Goal: Task Accomplishment & Management: Use online tool/utility

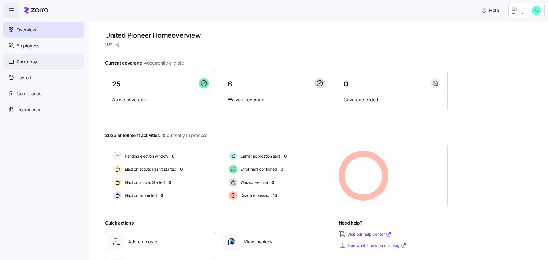
click at [24, 62] on span "Zorro pay" at bounding box center [27, 61] width 21 height 7
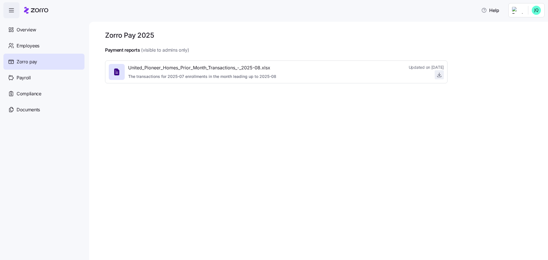
click at [441, 76] on icon "button" at bounding box center [439, 75] width 6 height 6
click at [25, 31] on span "Overview" at bounding box center [26, 29] width 19 height 7
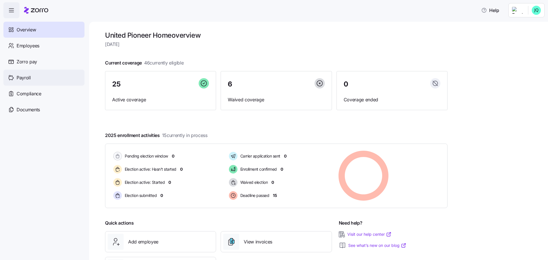
click at [20, 78] on span "Payroll" at bounding box center [24, 77] width 14 height 7
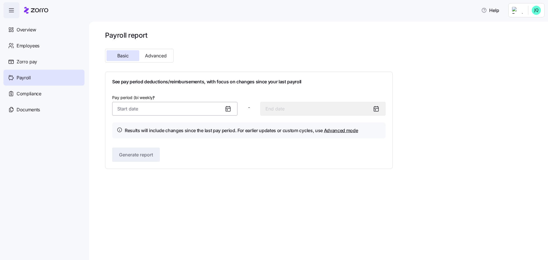
click at [148, 109] on input "Pay period (bi weekly) *" at bounding box center [174, 109] width 125 height 14
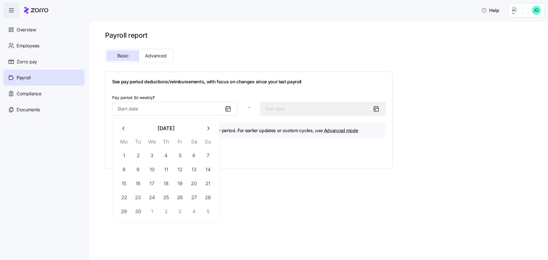
drag, startPoint x: 121, startPoint y: 129, endPoint x: 126, endPoint y: 135, distance: 7.4
click at [121, 129] on icon "button" at bounding box center [124, 128] width 6 height 6
click at [191, 183] on button "16" at bounding box center [194, 184] width 14 height 14
type input "[DATE]"
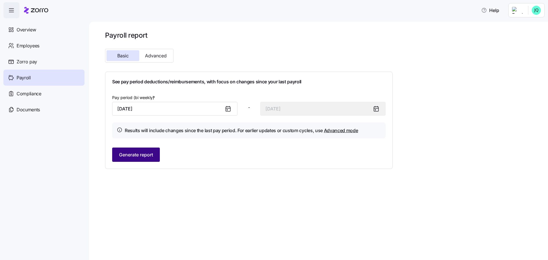
click at [142, 152] on span "Generate report" at bounding box center [136, 154] width 34 height 7
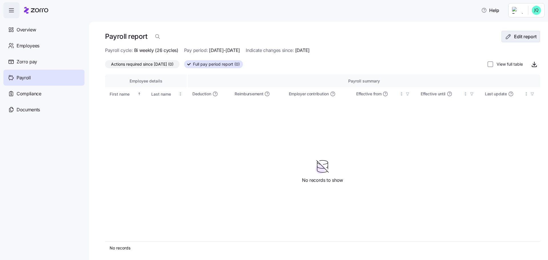
click at [514, 37] on span "Edit report" at bounding box center [525, 36] width 23 height 7
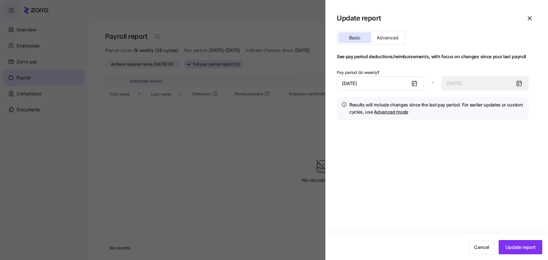
drag, startPoint x: 531, startPoint y: 16, endPoint x: 526, endPoint y: 22, distance: 7.7
click at [530, 17] on icon "button" at bounding box center [529, 18] width 7 height 7
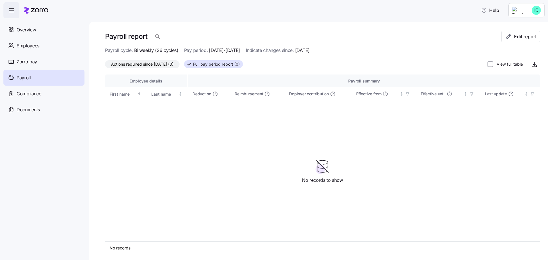
click at [30, 77] on span "Payroll" at bounding box center [24, 77] width 14 height 7
click at [25, 76] on span "Payroll" at bounding box center [24, 77] width 14 height 7
click at [175, 122] on div "Employee details Payroll summary First name Last name Deduction Reimbursement E…" at bounding box center [322, 157] width 435 height 167
click at [191, 128] on div "Employee details Payroll summary First name Last name Deduction Reimbursement E…" at bounding box center [322, 157] width 435 height 167
click at [167, 138] on div "Employee details Payroll summary First name Last name Deduction Reimbursement E…" at bounding box center [322, 157] width 435 height 167
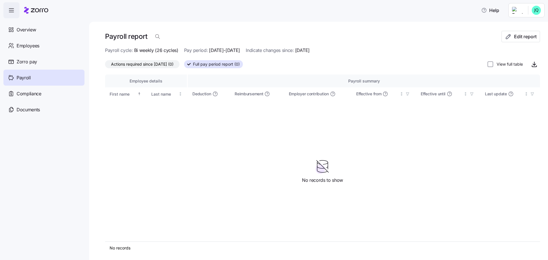
click at [23, 78] on span "Payroll" at bounding box center [24, 77] width 14 height 7
click at [507, 38] on icon "button" at bounding box center [508, 36] width 7 height 7
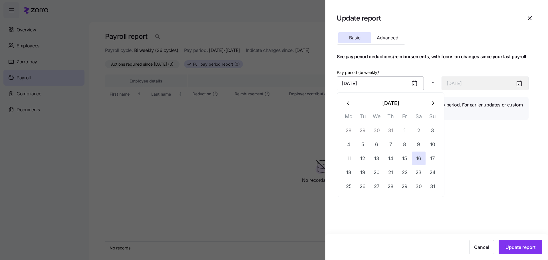
click at [368, 80] on input "[DATE]" at bounding box center [380, 83] width 87 height 14
click at [422, 186] on button "30" at bounding box center [419, 186] width 14 height 14
type input "[DATE]"
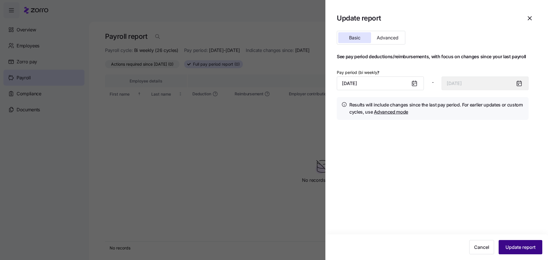
click at [519, 246] on span "Update report" at bounding box center [520, 247] width 30 height 7
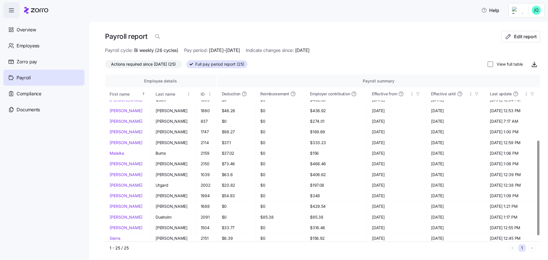
scroll to position [125, 0]
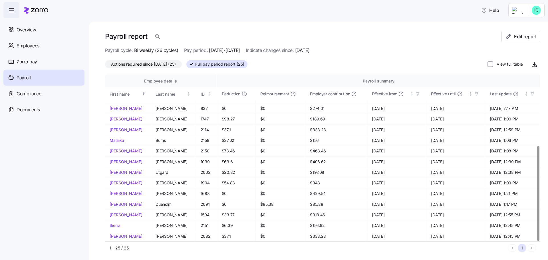
click at [537, 213] on div at bounding box center [538, 193] width 2 height 95
click at [531, 65] on icon "button" at bounding box center [534, 64] width 7 height 7
